Goal: Task Accomplishment & Management: Use online tool/utility

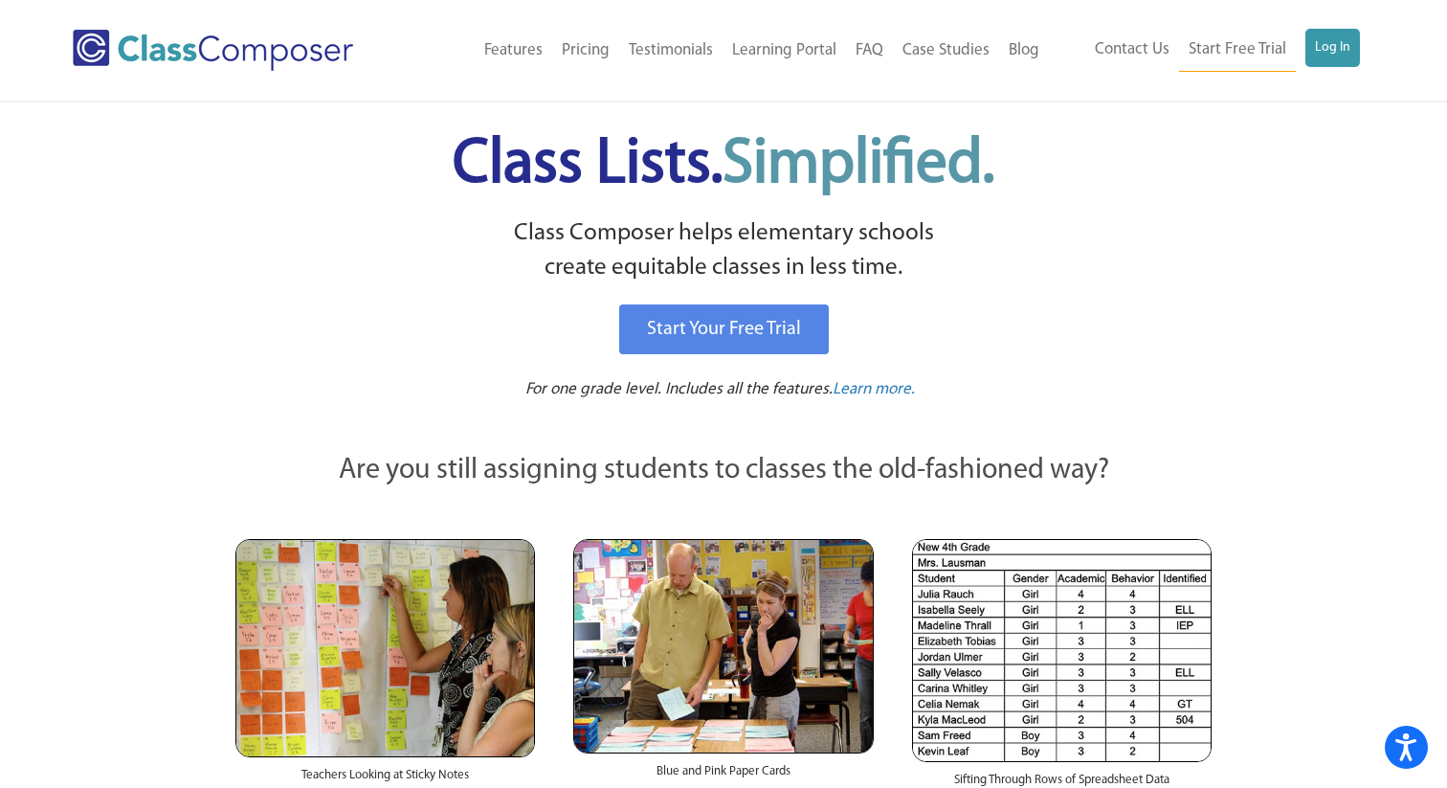
click at [1345, 49] on link "Log In" at bounding box center [1333, 48] width 55 height 38
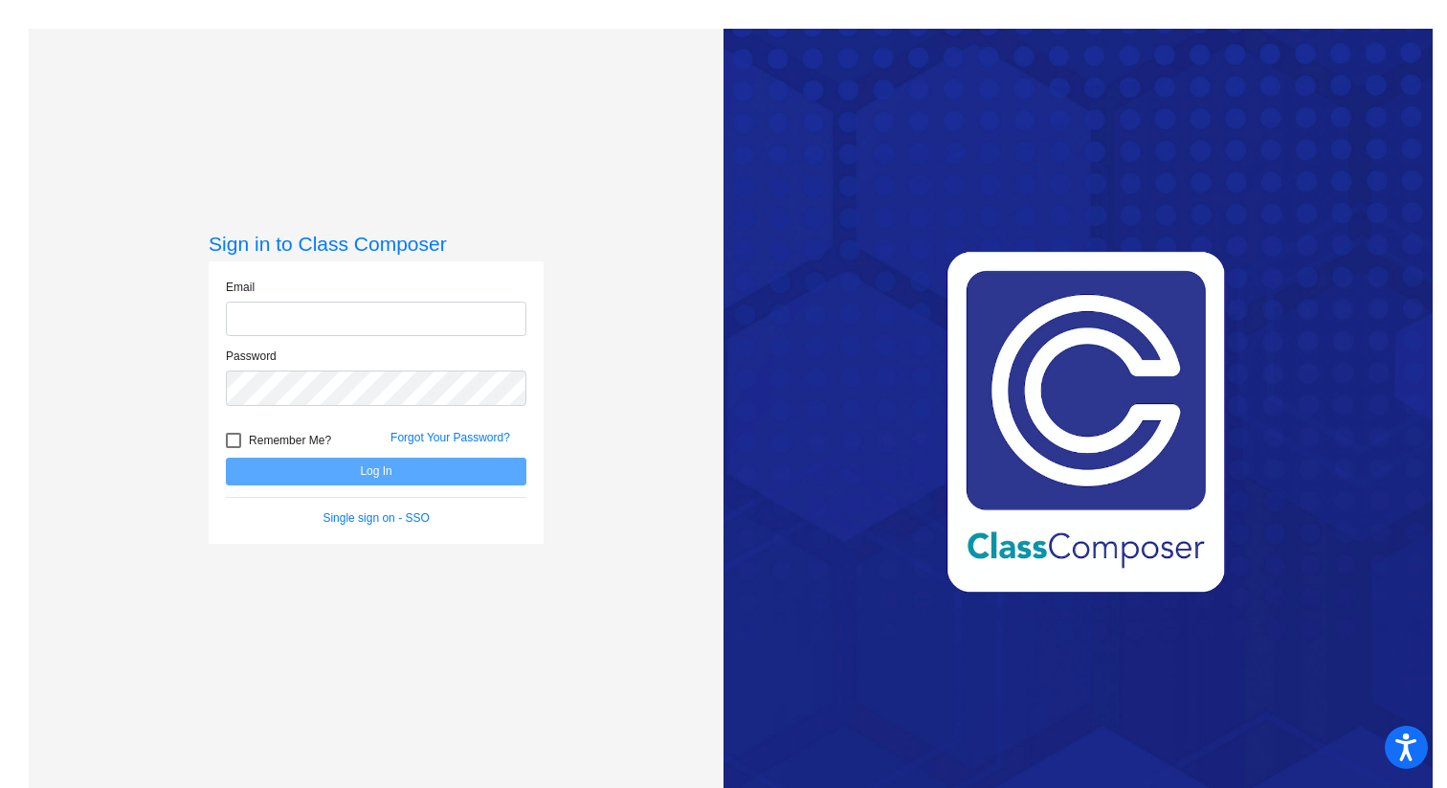
type input "whitney.hersh@weldre4.org"
click at [323, 467] on button "Log In" at bounding box center [376, 472] width 301 height 28
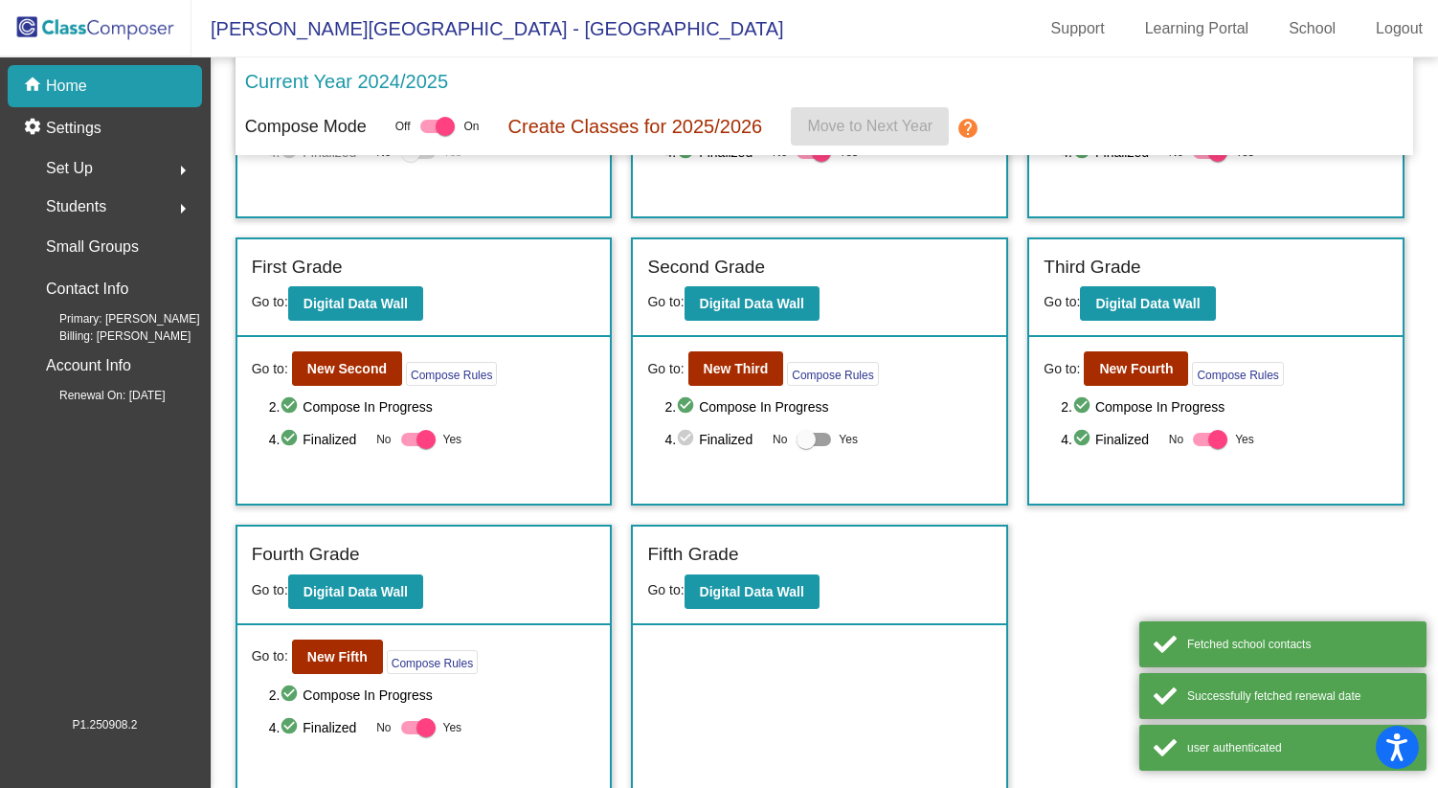
scroll to position [223, 0]
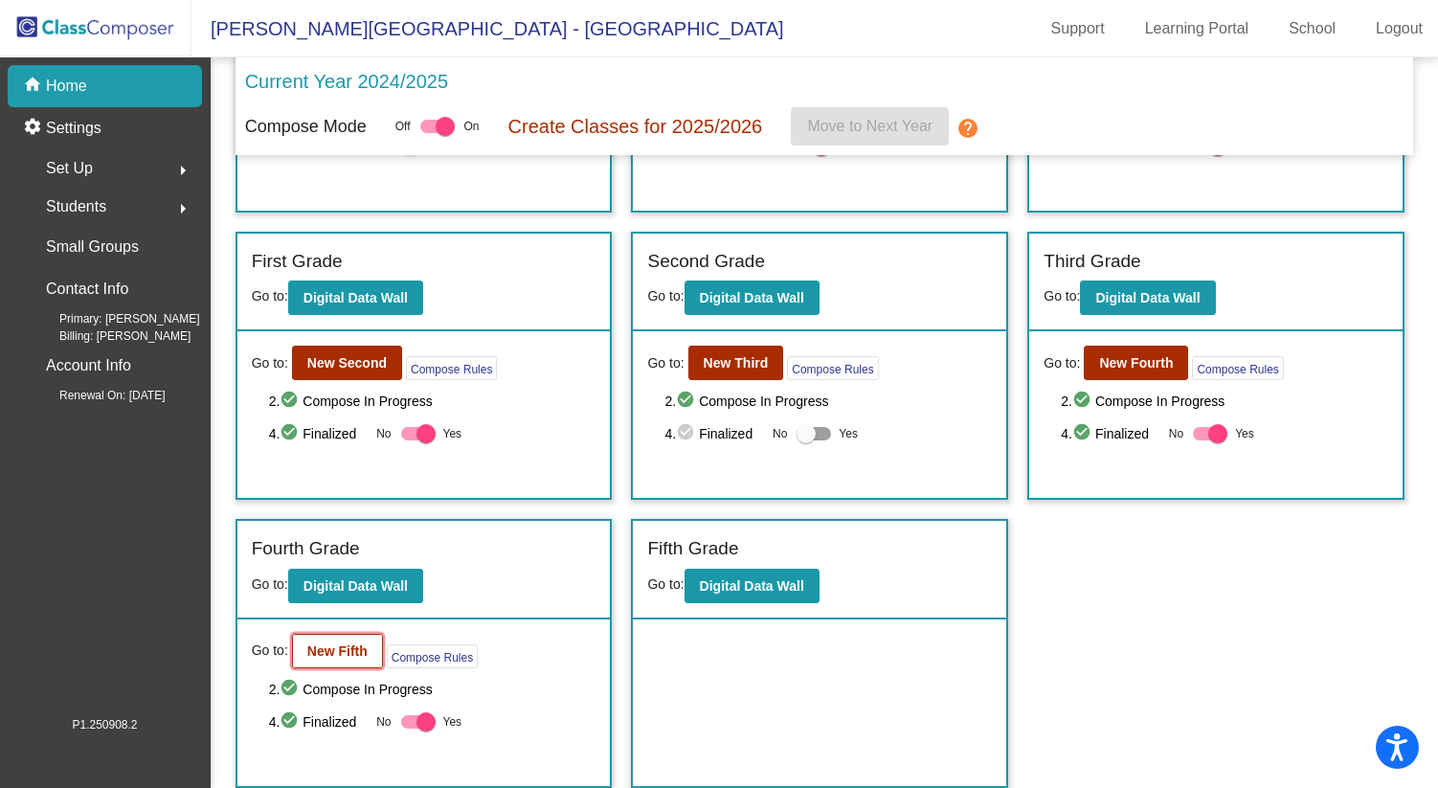
click at [340, 662] on button "New Fifth" at bounding box center [337, 651] width 91 height 34
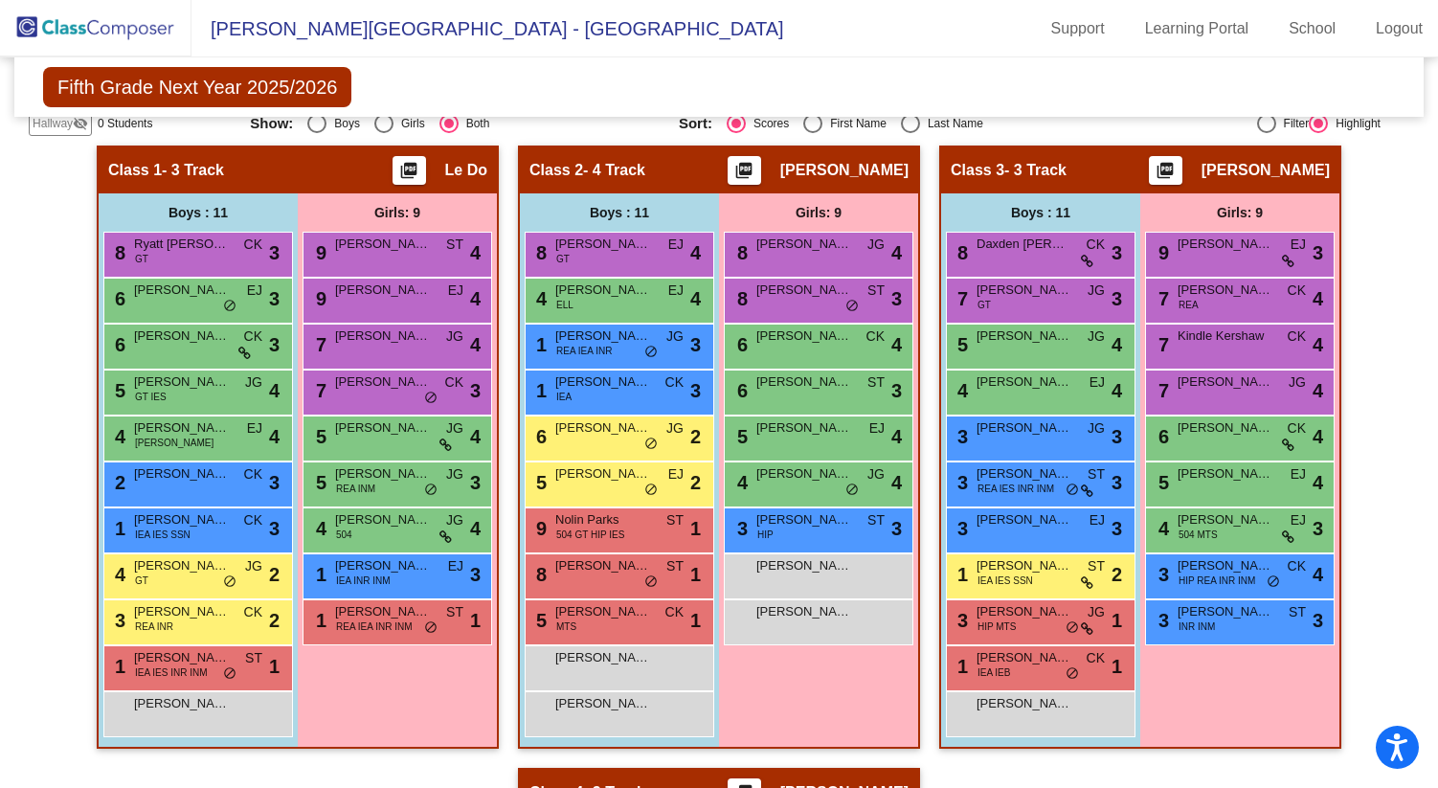
scroll to position [430, 0]
